Goal: Task Accomplishment & Management: Manage account settings

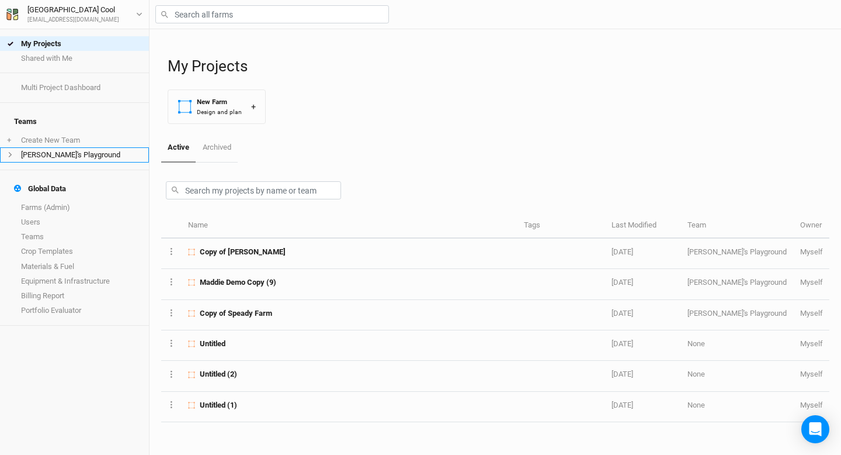
click at [9, 151] on icon at bounding box center [10, 154] width 6 height 6
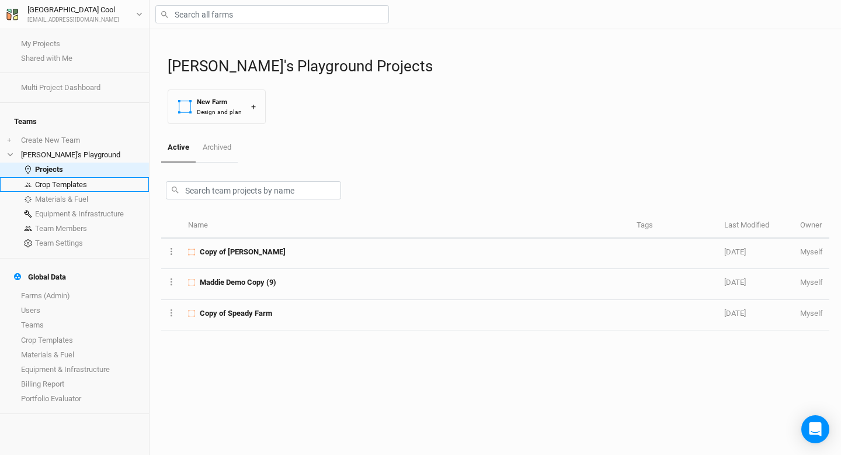
click at [63, 177] on link "Crop Templates" at bounding box center [74, 184] width 149 height 15
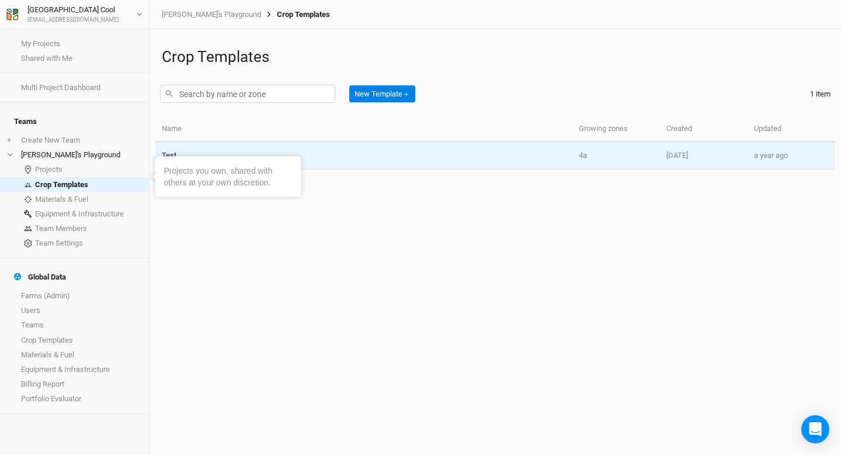
click at [199, 147] on td "Test" at bounding box center [363, 155] width 417 height 27
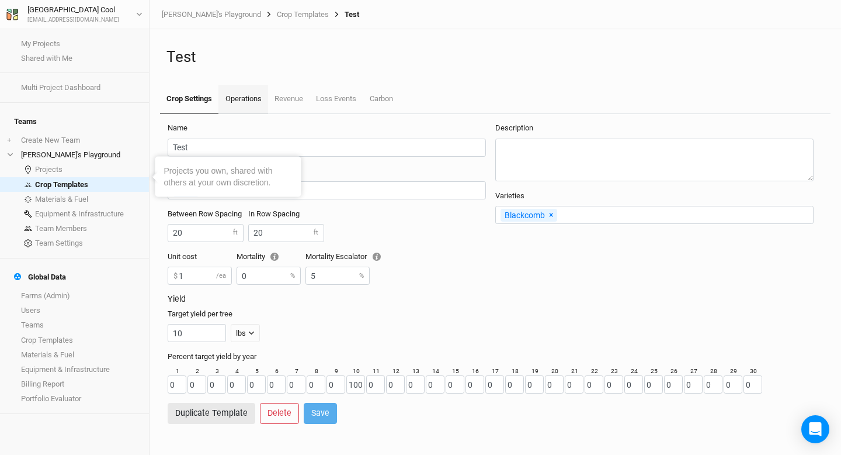
click at [254, 90] on link "Operations" at bounding box center [243, 99] width 49 height 29
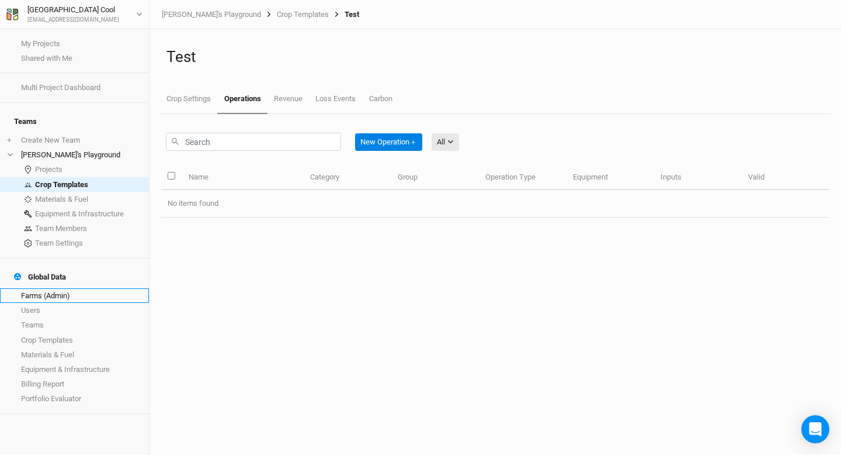
click at [27, 288] on link "Farms (Admin)" at bounding box center [74, 295] width 149 height 15
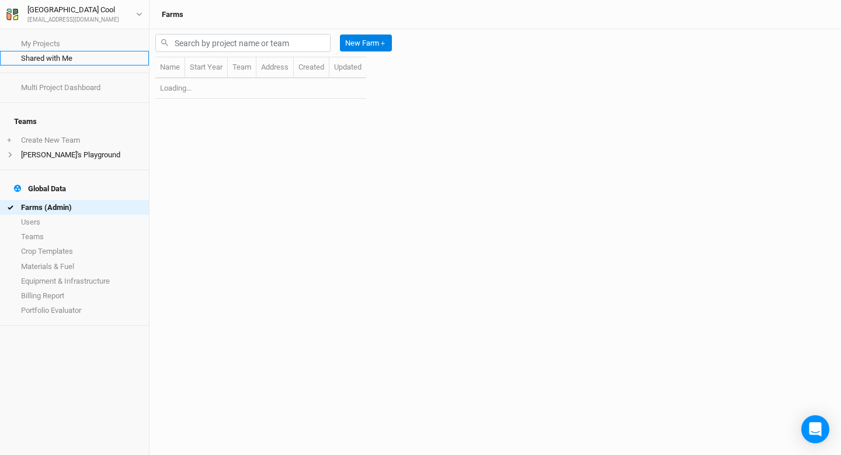
click at [45, 57] on link "Shared with Me" at bounding box center [74, 58] width 149 height 15
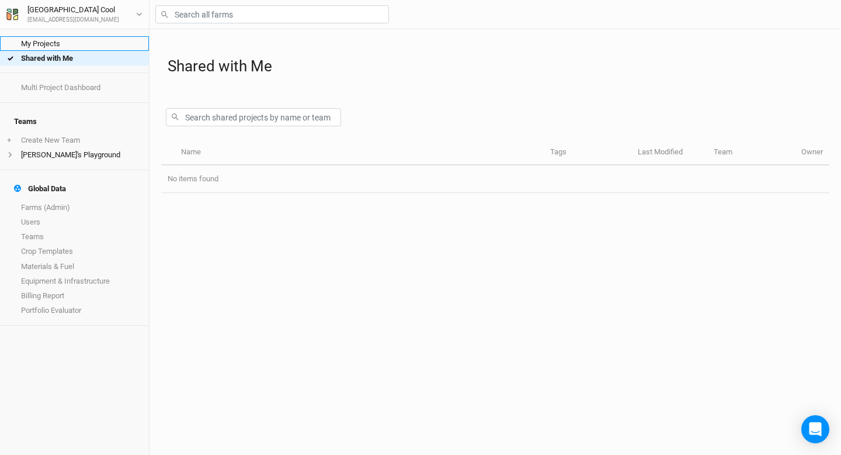
click at [65, 43] on link "My Projects" at bounding box center [74, 43] width 149 height 15
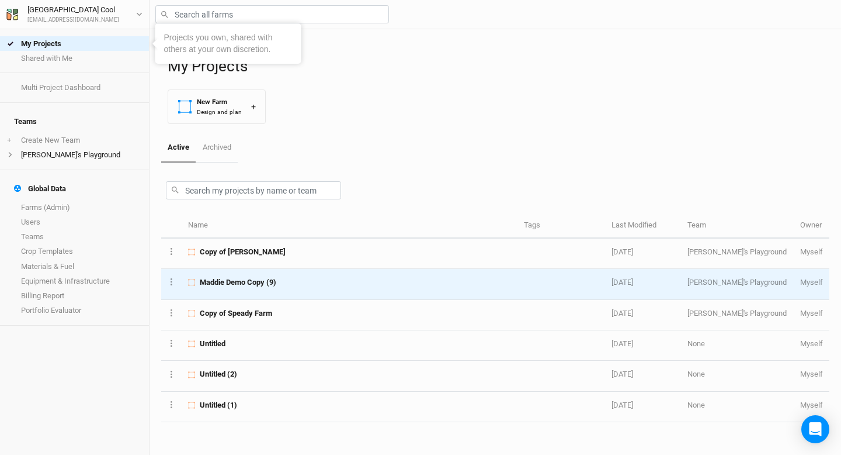
click at [257, 276] on td "Maddie Demo Copy (9)" at bounding box center [350, 284] width 336 height 30
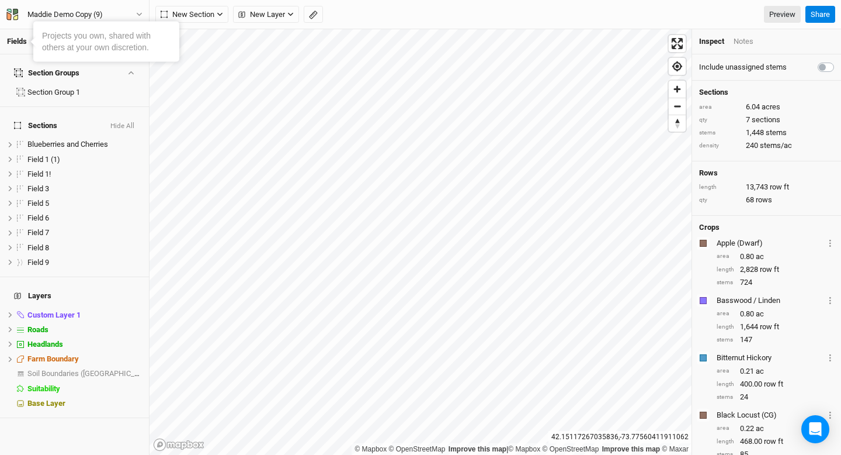
click at [121, 6] on div "Maddie Demo Copy (9) Back Project Settings User settings Imperial Metric Keyboa…" at bounding box center [75, 14] width 150 height 29
click at [62, 31] on div "Projects you own, shared with others at your own discretion." at bounding box center [106, 41] width 129 height 23
click at [21, 42] on link "Fields" at bounding box center [17, 41] width 20 height 9
click at [48, 43] on div "Projects you own, shared with others at your own discretion." at bounding box center [106, 41] width 129 height 23
click at [51, 46] on div "Economics" at bounding box center [54, 41] width 37 height 11
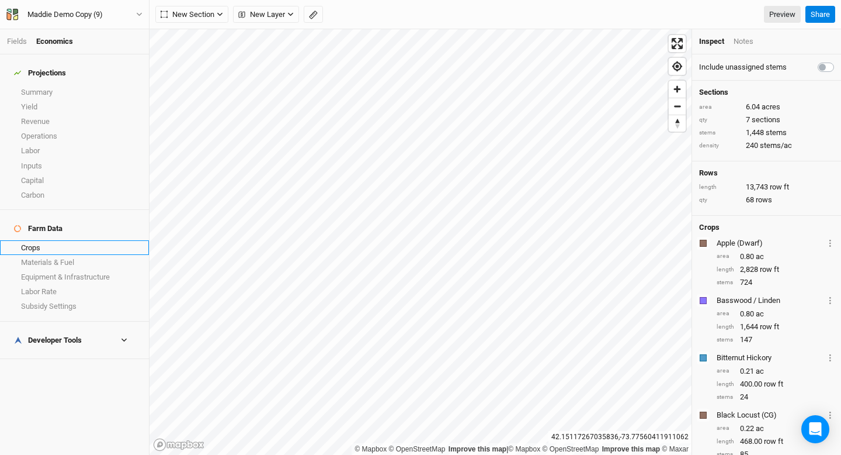
click at [45, 240] on link "Crops" at bounding box center [74, 247] width 149 height 15
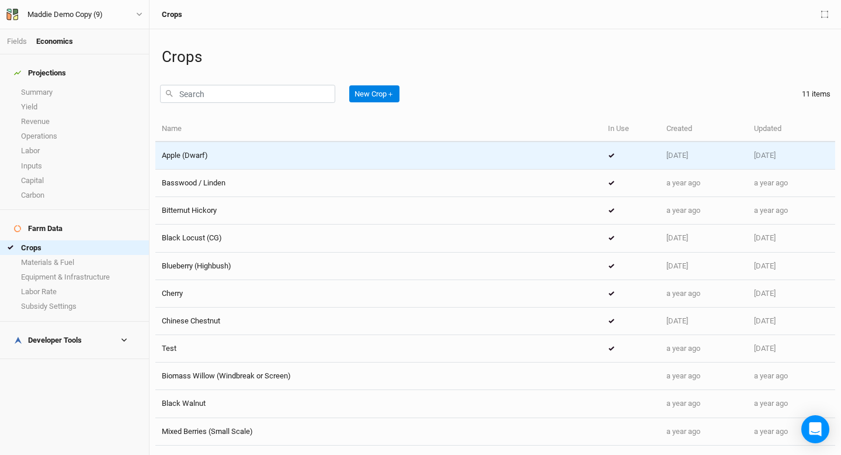
click at [168, 158] on span "Apple (Dwarf)" at bounding box center [185, 155] width 46 height 9
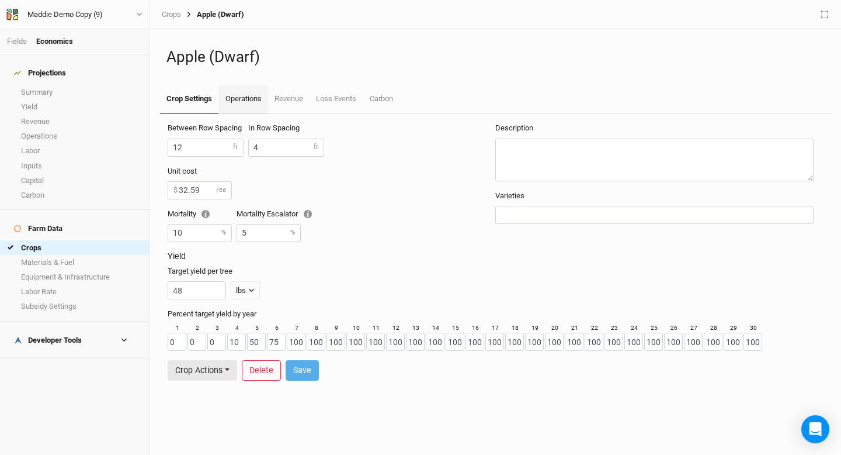
click at [243, 103] on link "Operations" at bounding box center [243, 99] width 49 height 29
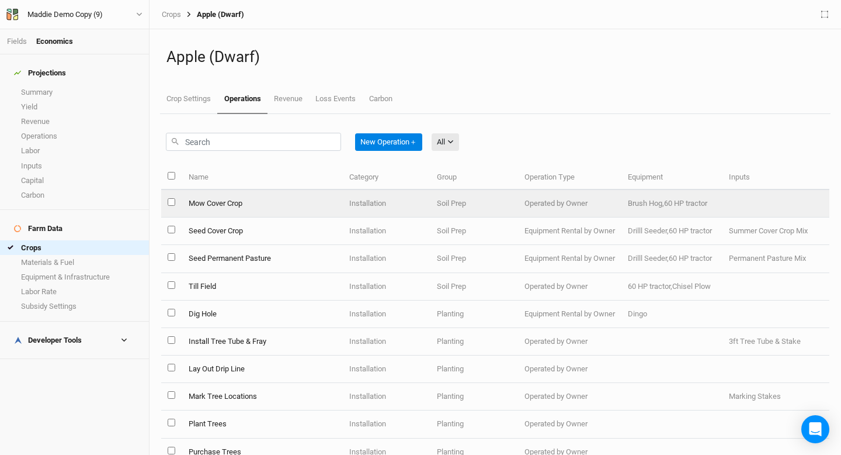
click at [654, 199] on span "Brush Hog,60 HP tractor" at bounding box center [667, 203] width 79 height 9
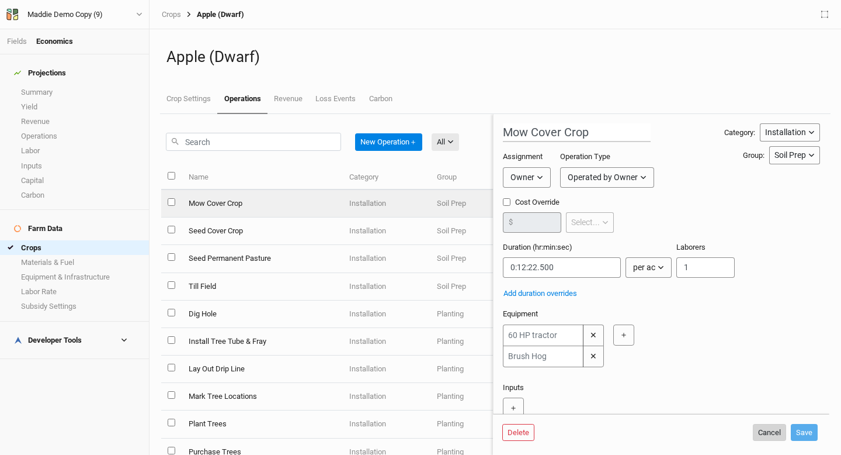
click at [761, 429] on button "Cancel" at bounding box center [769, 433] width 33 height 18
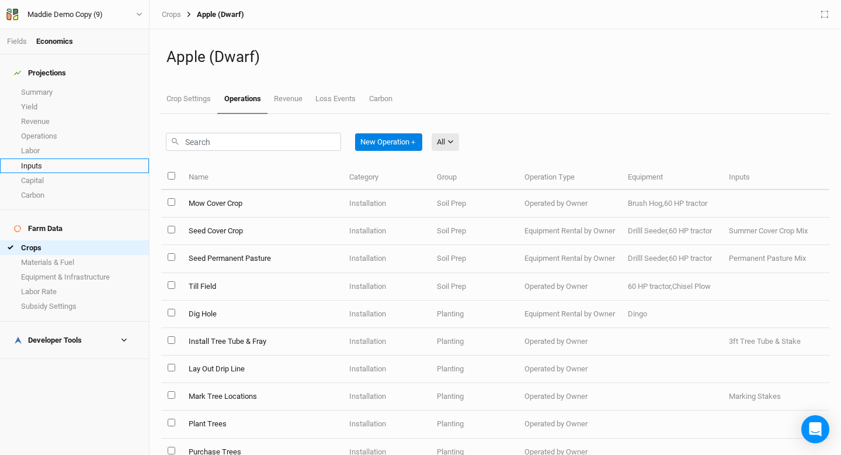
click at [54, 158] on link "Inputs" at bounding box center [74, 165] width 149 height 15
